Goal: Information Seeking & Learning: Learn about a topic

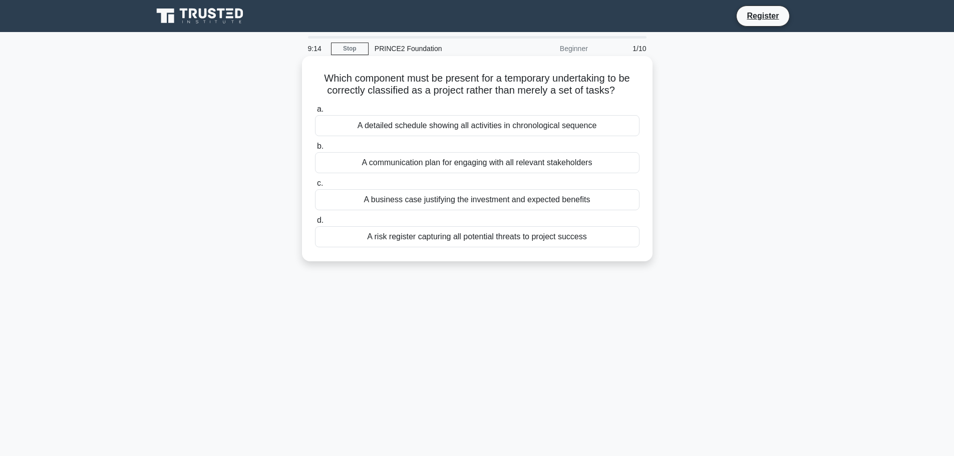
click at [439, 201] on div "A business case justifying the investment and expected benefits" at bounding box center [477, 199] width 324 height 21
click at [315, 187] on input "c. A business case justifying the investment and expected benefits" at bounding box center [315, 183] width 0 height 7
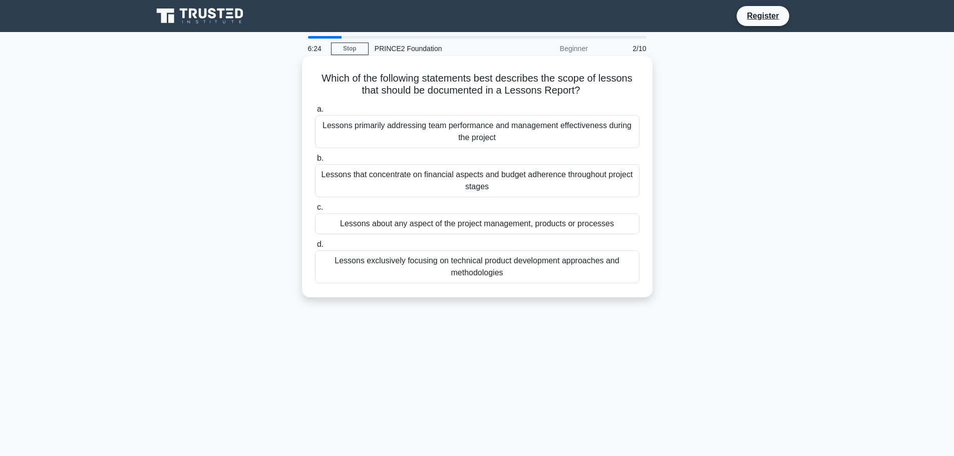
click at [510, 229] on div "Lessons about any aspect of the project management, products or processes" at bounding box center [477, 223] width 324 height 21
click at [315, 211] on input "c. Lessons about any aspect of the project management, products or processes" at bounding box center [315, 207] width 0 height 7
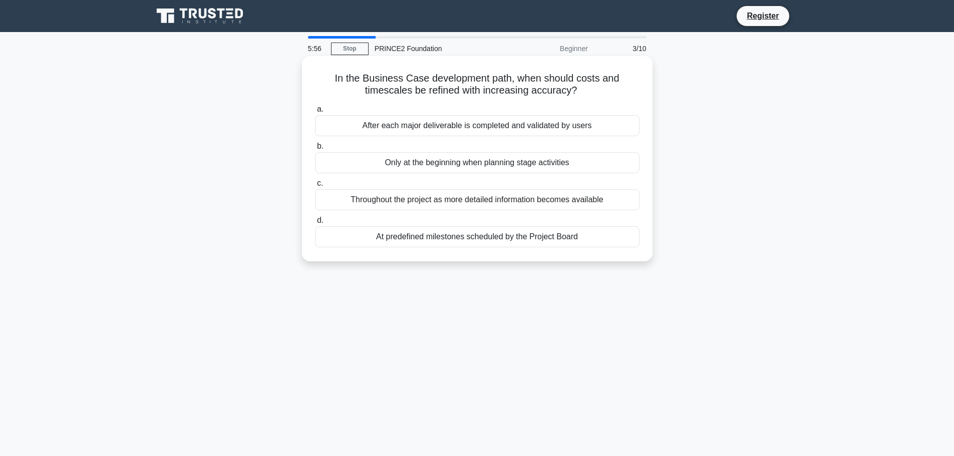
click at [517, 235] on div "At predefined milestones scheduled by the Project Board" at bounding box center [477, 236] width 324 height 21
click at [315, 224] on input "d. At predefined milestones scheduled by the Project Board" at bounding box center [315, 220] width 0 height 7
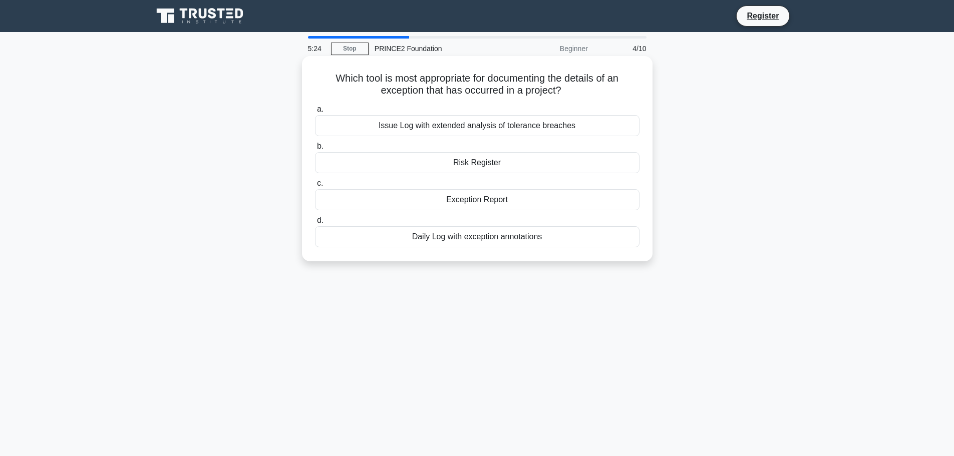
click at [478, 164] on div "Risk Register" at bounding box center [477, 162] width 324 height 21
click at [315, 150] on input "b. Risk Register" at bounding box center [315, 146] width 0 height 7
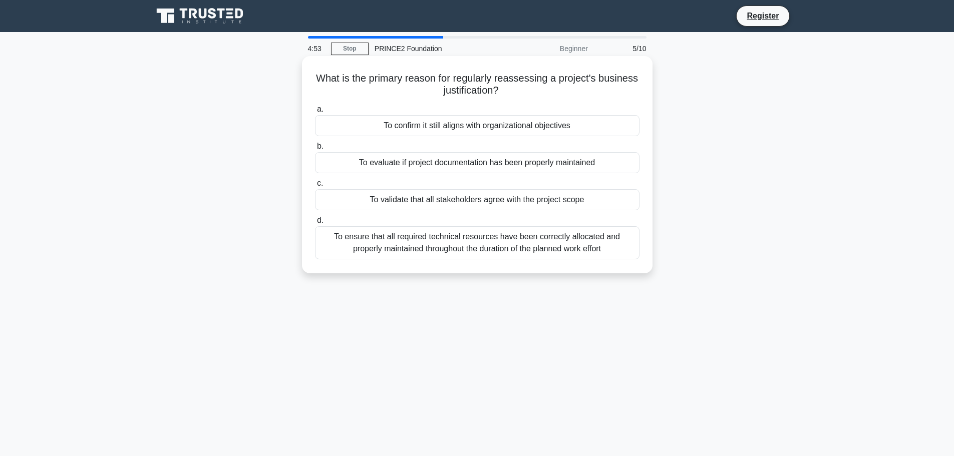
click at [528, 252] on div "To ensure that all required technical resources have been correctly allocated a…" at bounding box center [477, 242] width 324 height 33
click at [315, 224] on input "d. To ensure that all required technical resources have been correctly allocate…" at bounding box center [315, 220] width 0 height 7
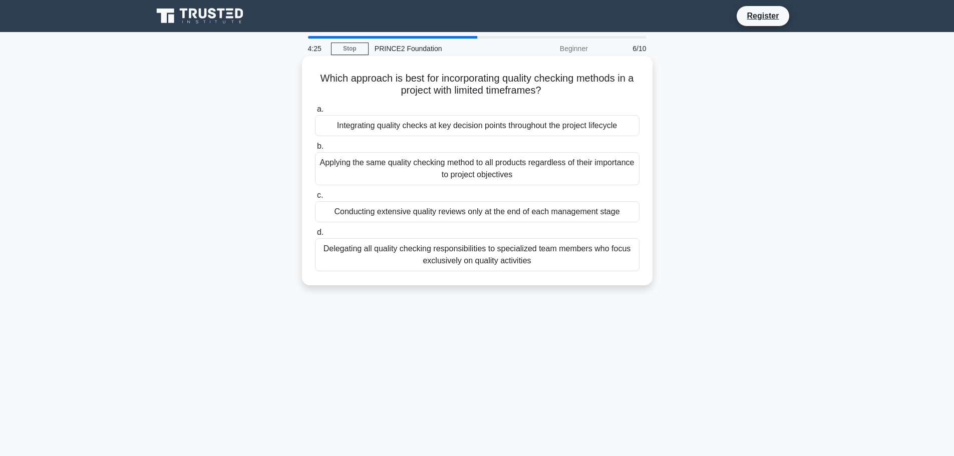
click at [511, 207] on div "Conducting extensive quality reviews only at the end of each management stage" at bounding box center [477, 211] width 324 height 21
click at [315, 199] on input "c. Conducting extensive quality reviews only at the end of each management stage" at bounding box center [315, 195] width 0 height 7
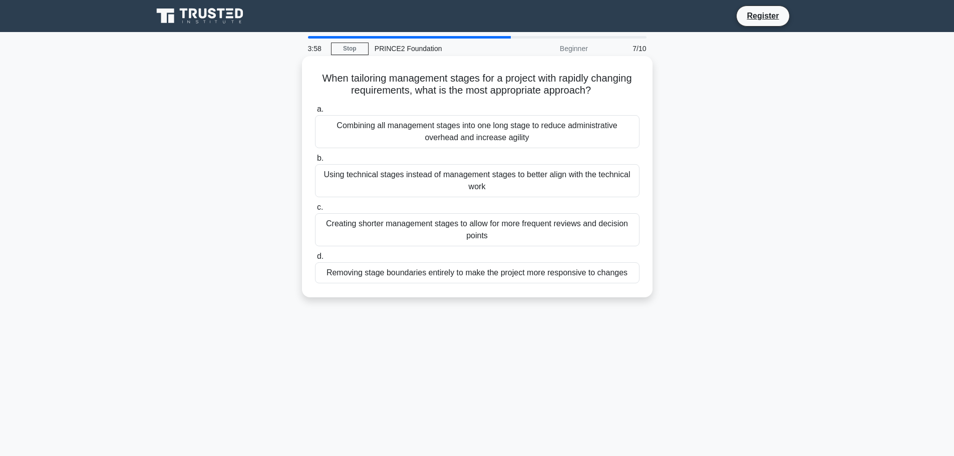
click at [563, 275] on div "Removing stage boundaries entirely to make the project more responsive to chang…" at bounding box center [477, 272] width 324 height 21
click at [315, 260] on input "d. Removing stage boundaries entirely to make the project more responsive to ch…" at bounding box center [315, 256] width 0 height 7
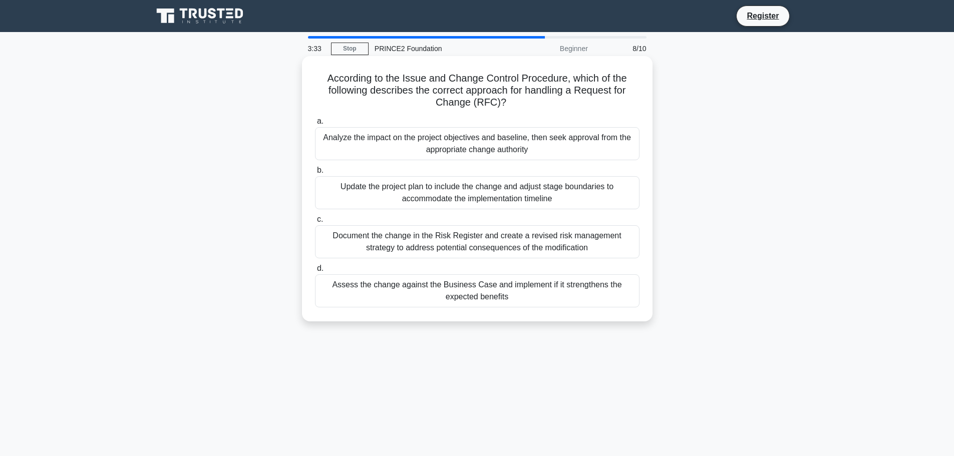
click at [472, 242] on div "Document the change in the Risk Register and create a revised risk management s…" at bounding box center [477, 241] width 324 height 33
click at [315, 223] on input "c. Document the change in the Risk Register and create a revised risk managemen…" at bounding box center [315, 219] width 0 height 7
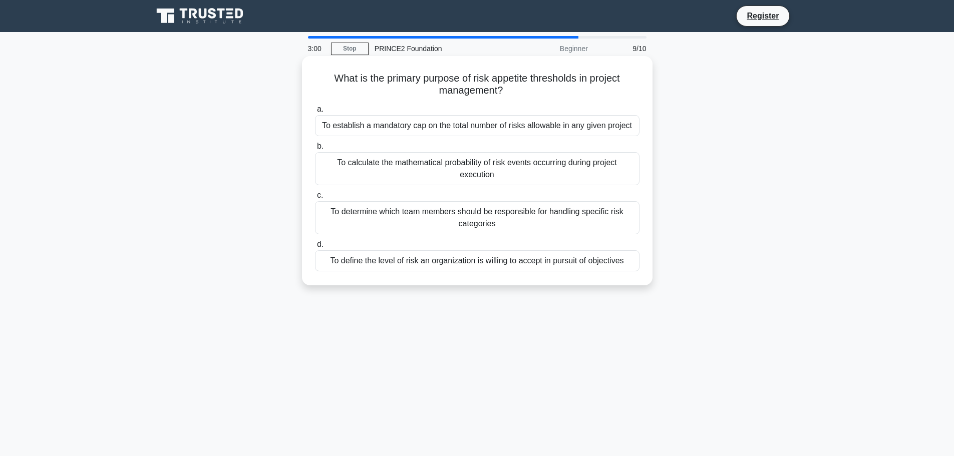
click at [512, 169] on div "To calculate the mathematical probability of risk events occurring during proje…" at bounding box center [477, 168] width 324 height 33
click at [315, 150] on input "b. To calculate the mathematical probability of risk events occurring during pr…" at bounding box center [315, 146] width 0 height 7
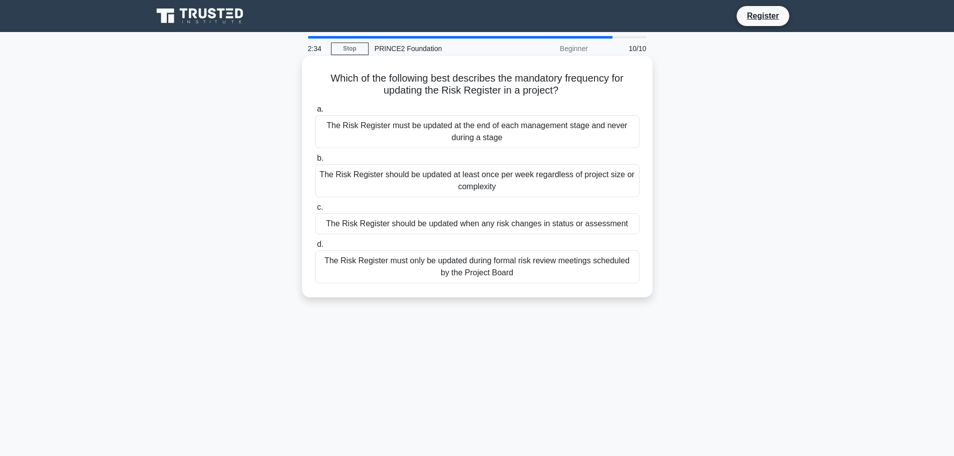
click at [558, 228] on div "The Risk Register should be updated when any risk changes in status or assessme…" at bounding box center [477, 223] width 324 height 21
click at [315, 211] on input "c. The Risk Register should be updated when any risk changes in status or asses…" at bounding box center [315, 207] width 0 height 7
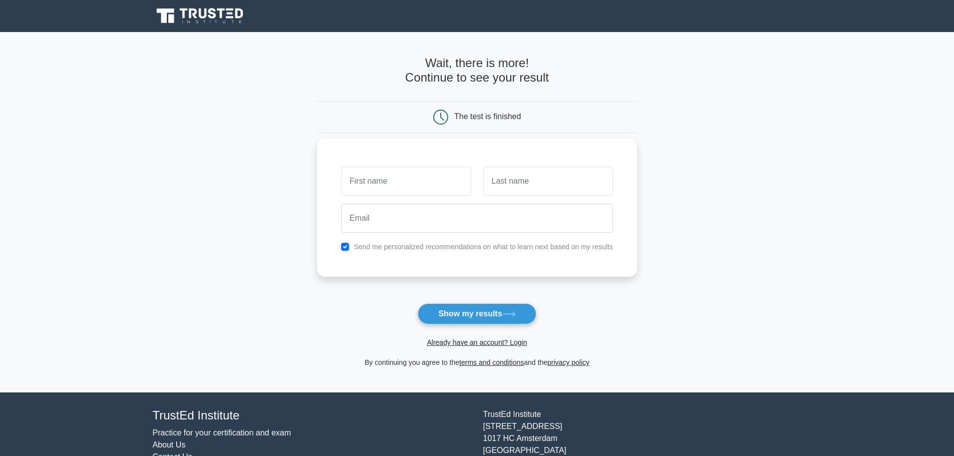
click at [432, 178] on input "text" at bounding box center [406, 181] width 130 height 29
type input "Vandi"
click at [541, 180] on input "text" at bounding box center [548, 181] width 130 height 29
type input "Ba"
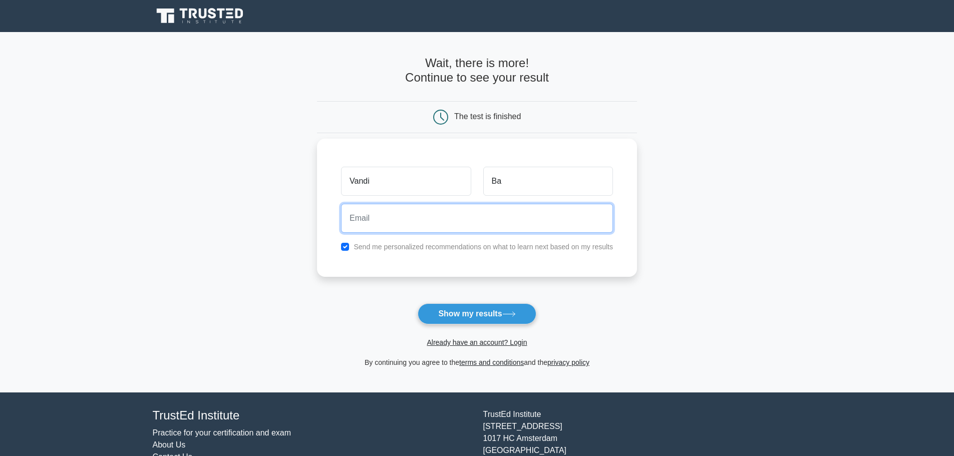
click at [395, 221] on input "email" at bounding box center [477, 218] width 272 height 29
type input "vbawoh@yahoo.co.uk"
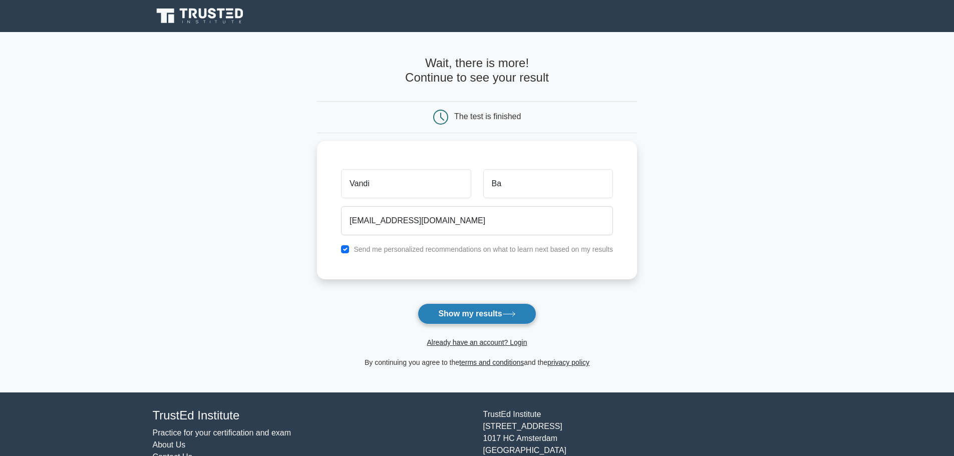
click at [470, 315] on button "Show my results" at bounding box center [476, 313] width 118 height 21
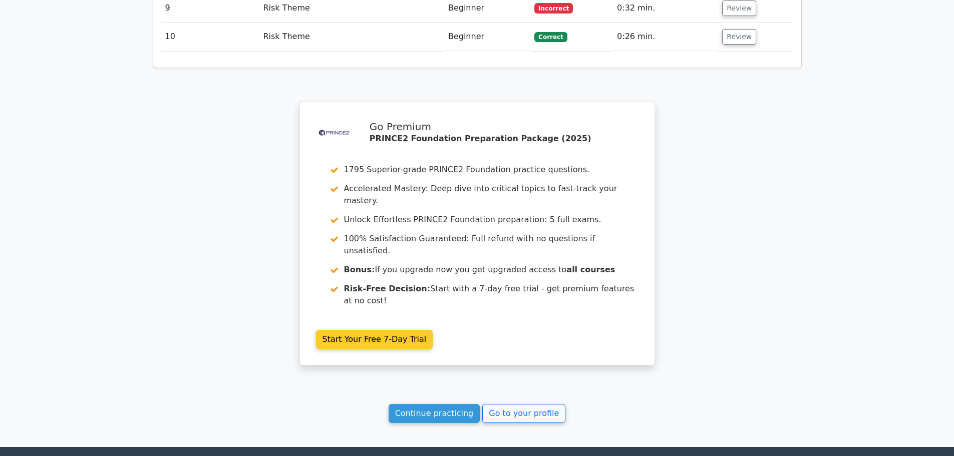
scroll to position [1618, 0]
